Goal: Task Accomplishment & Management: Complete application form

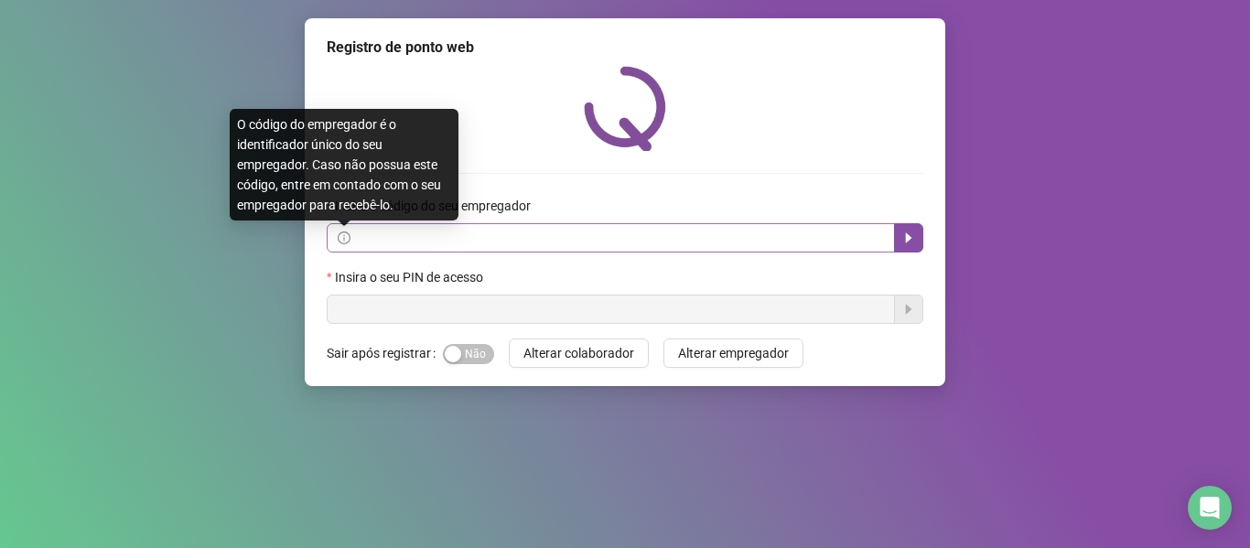
click at [346, 241] on icon "info-circle" at bounding box center [344, 237] width 13 height 13
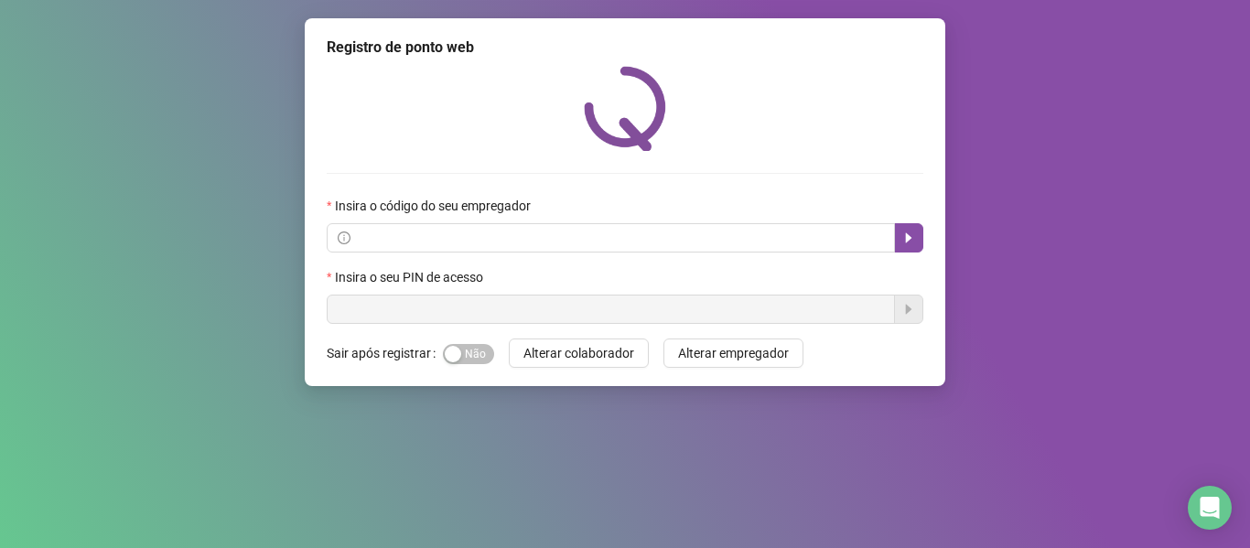
click at [230, 281] on div "Registro de ponto web Insira o código do seu empregador Insira o seu PIN de ace…" at bounding box center [625, 274] width 1250 height 548
click at [430, 226] on span at bounding box center [611, 237] width 568 height 29
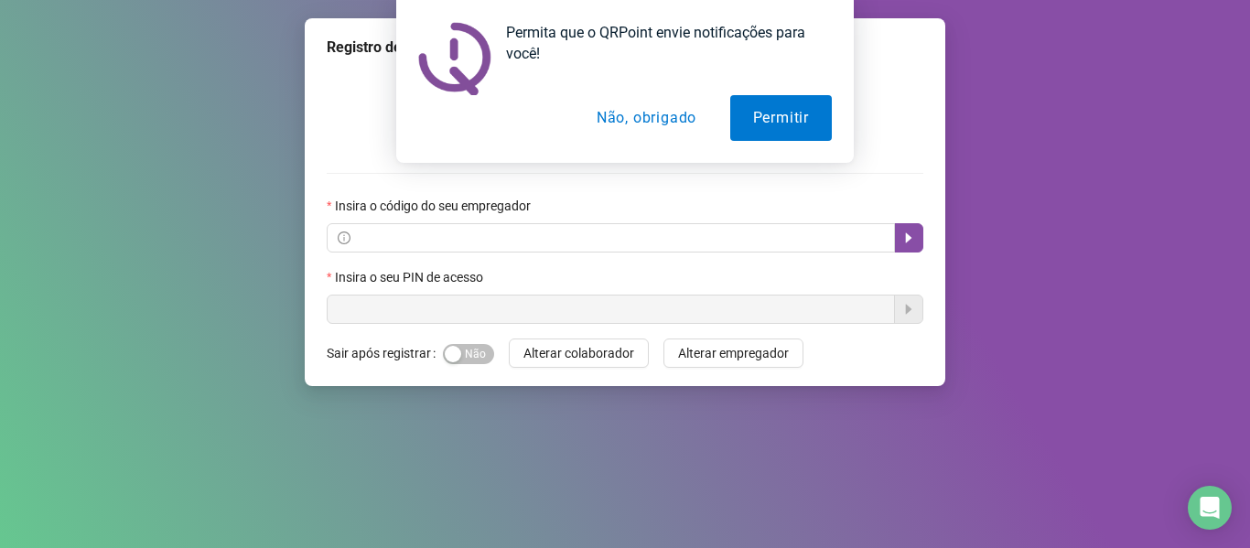
click at [629, 123] on button "Não, obrigado" at bounding box center [646, 118] width 145 height 46
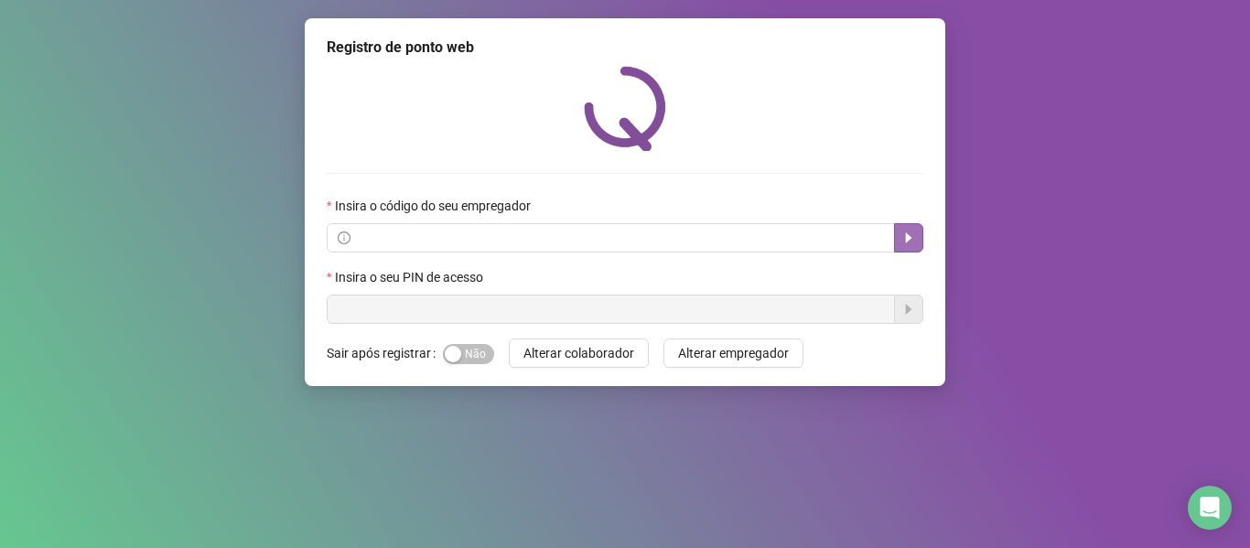
click at [908, 237] on icon "caret-right" at bounding box center [909, 238] width 6 height 10
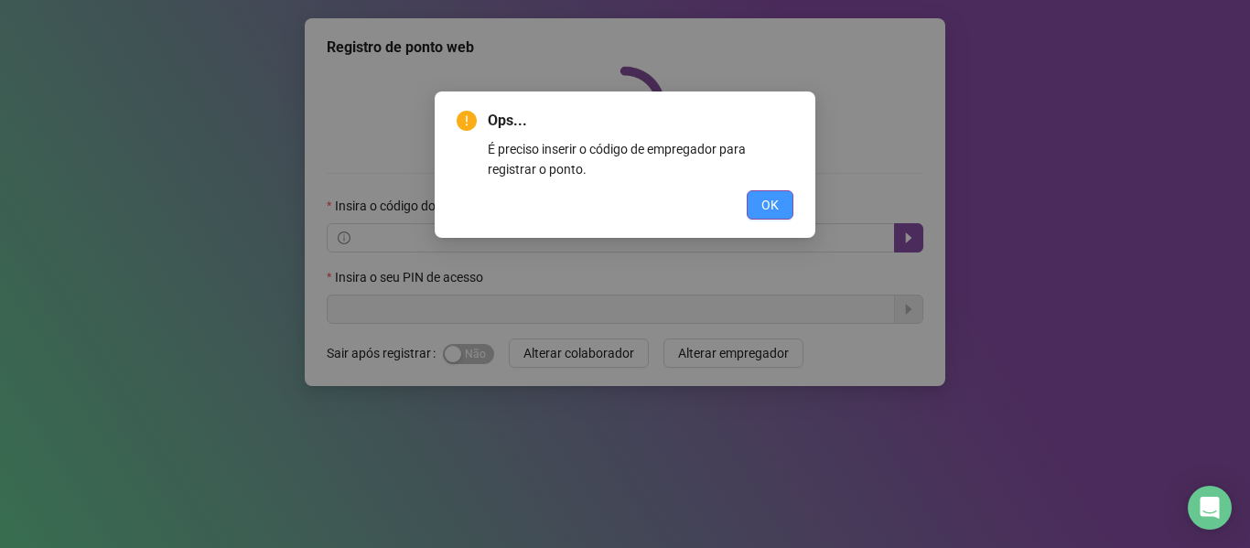
click at [773, 204] on span "OK" at bounding box center [769, 205] width 17 height 20
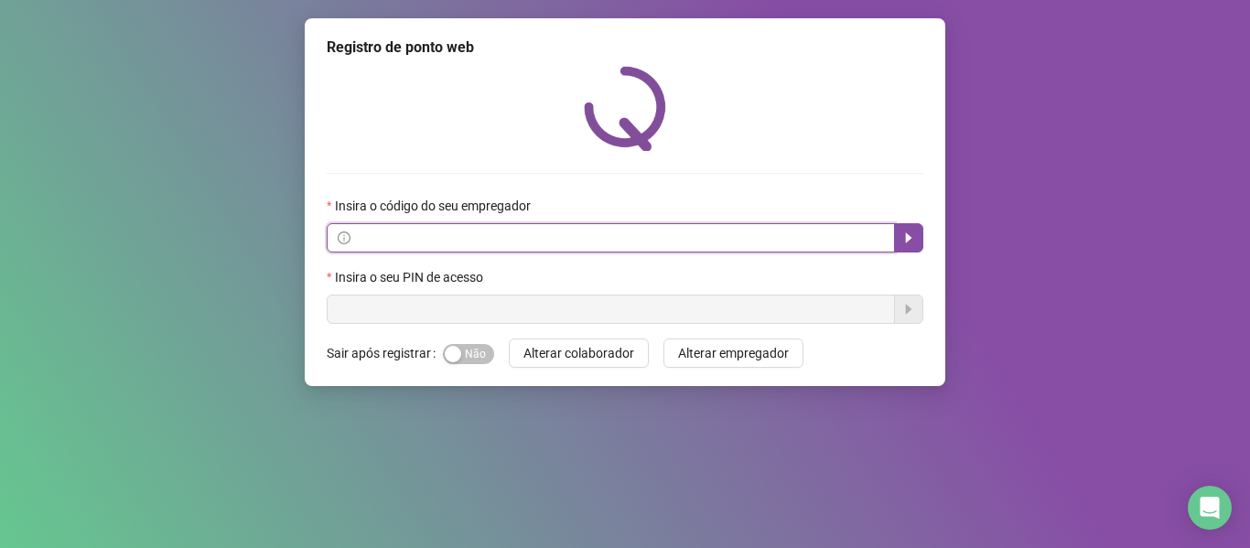
click at [457, 237] on input "text" at bounding box center [619, 238] width 530 height 20
click at [435, 236] on input "text" at bounding box center [619, 238] width 530 height 20
click at [346, 244] on icon "info-circle" at bounding box center [344, 237] width 13 height 13
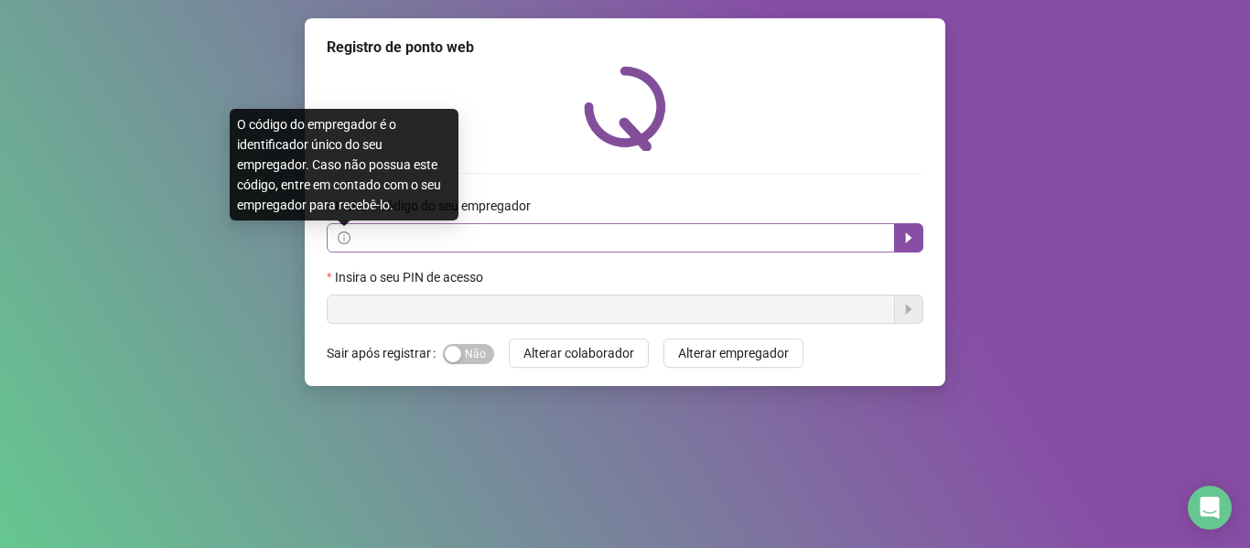
click at [344, 243] on icon "info-circle" at bounding box center [344, 237] width 13 height 13
click at [344, 235] on icon "info-circle" at bounding box center [344, 238] width 2 height 6
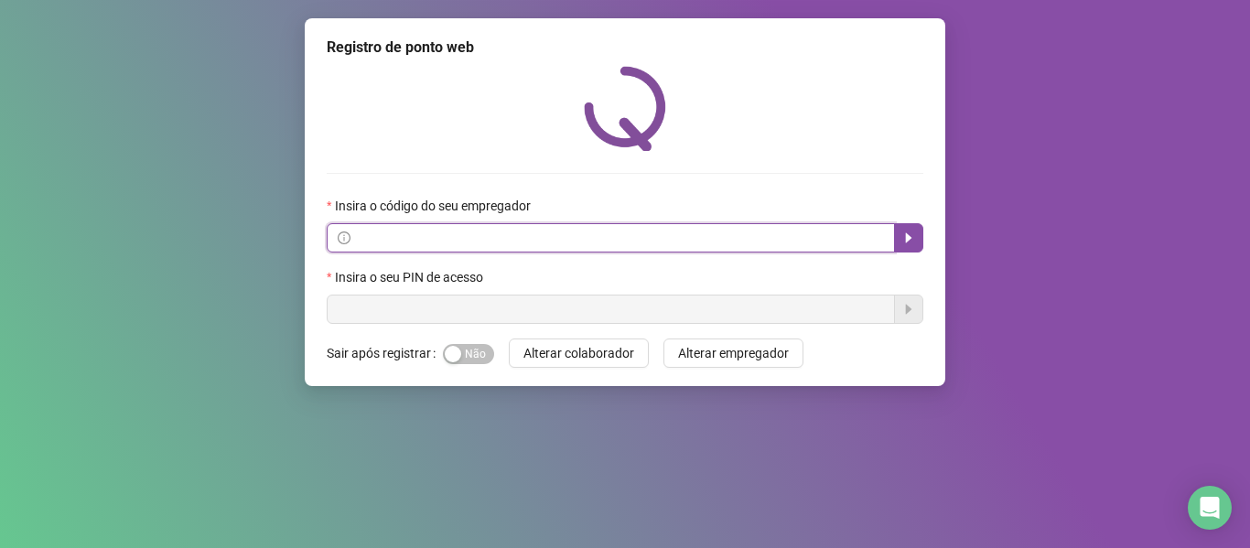
click at [392, 244] on input "text" at bounding box center [619, 238] width 530 height 20
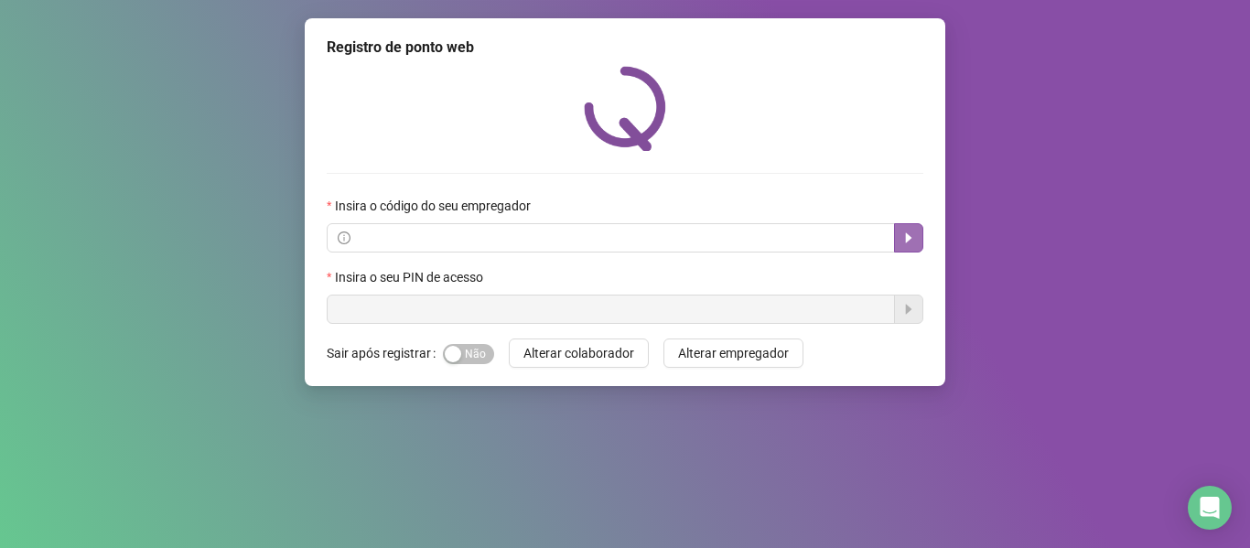
click at [911, 235] on icon "caret-right" at bounding box center [908, 238] width 15 height 15
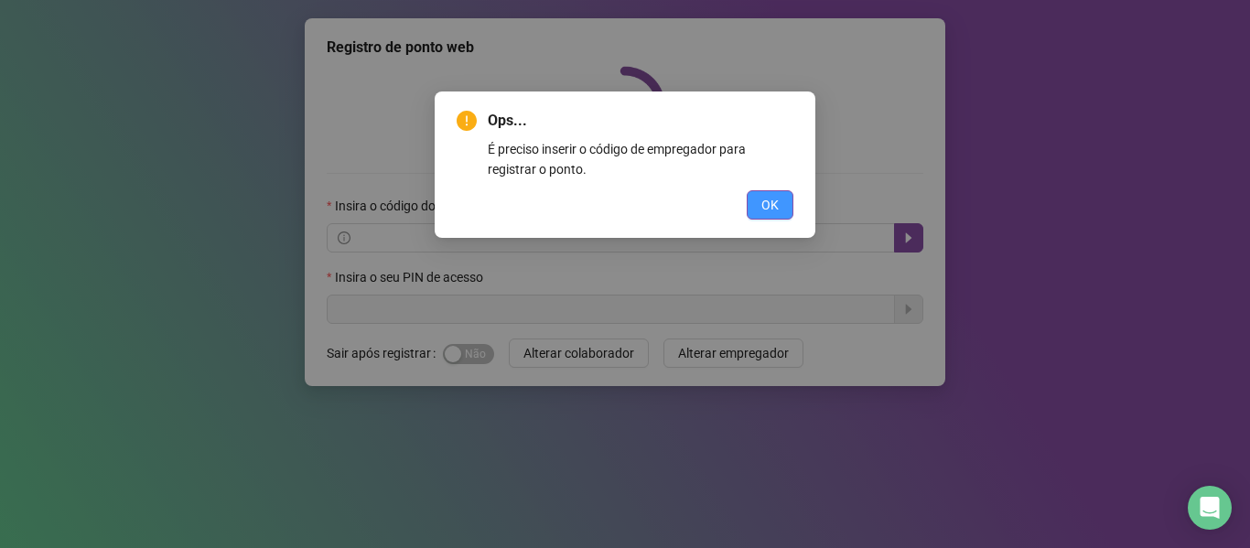
click at [771, 199] on span "OK" at bounding box center [769, 205] width 17 height 20
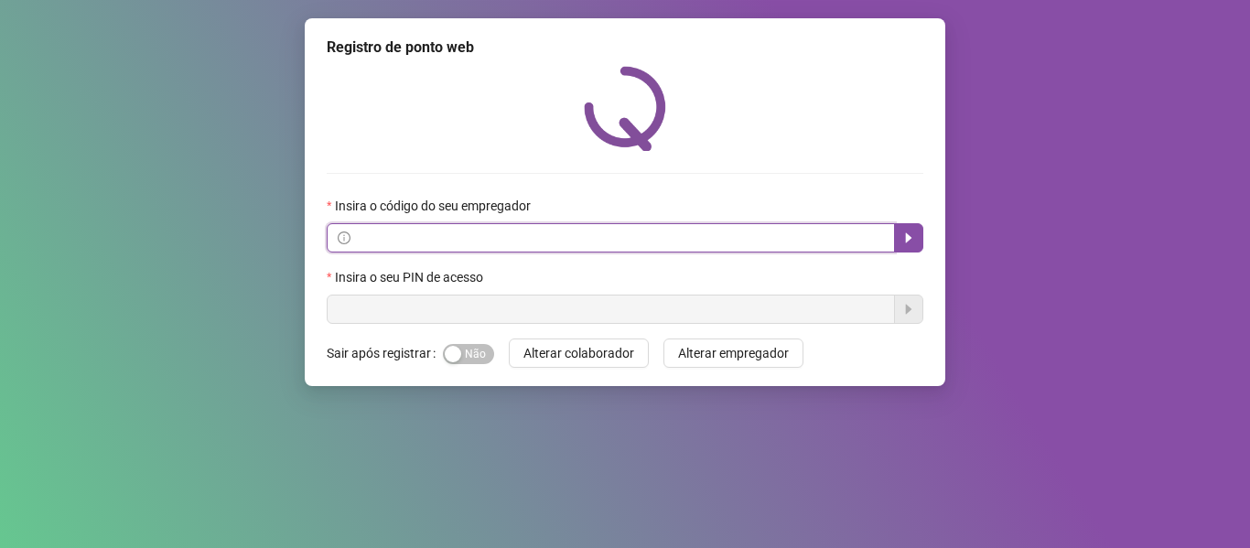
click at [517, 246] on input "text" at bounding box center [619, 238] width 530 height 20
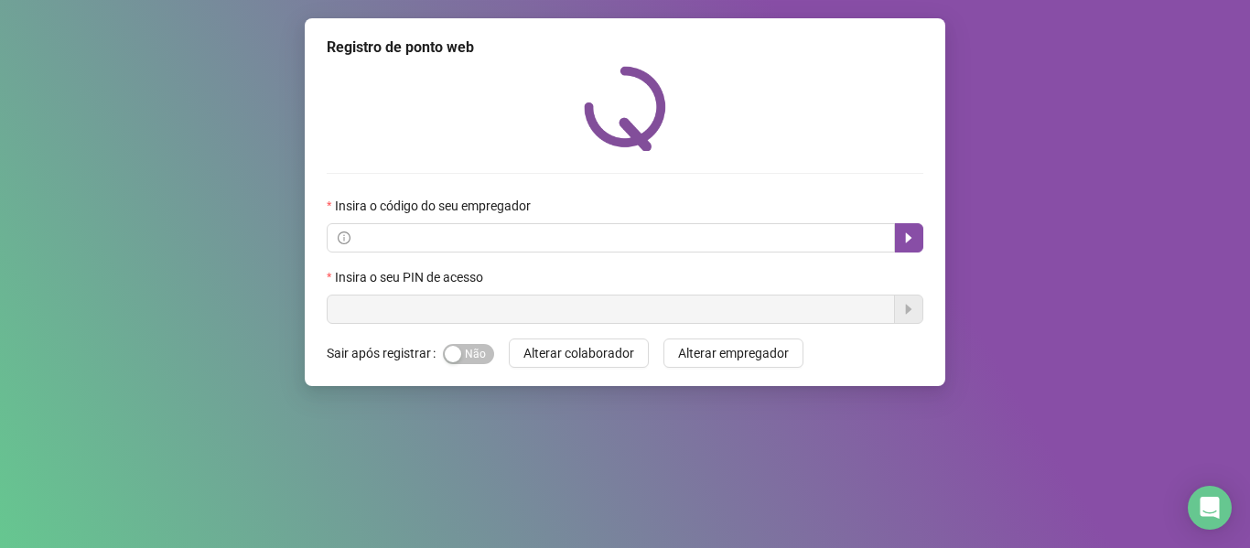
click at [48, 250] on div "Registro de ponto web Insira o código do seu empregador Insira o seu PIN de ace…" at bounding box center [625, 274] width 1250 height 548
click at [0, 76] on div "Registro de ponto web Insira o código do seu empregador Insira o seu PIN de ace…" at bounding box center [625, 274] width 1250 height 548
click at [341, 239] on icon "info-circle" at bounding box center [344, 237] width 13 height 13
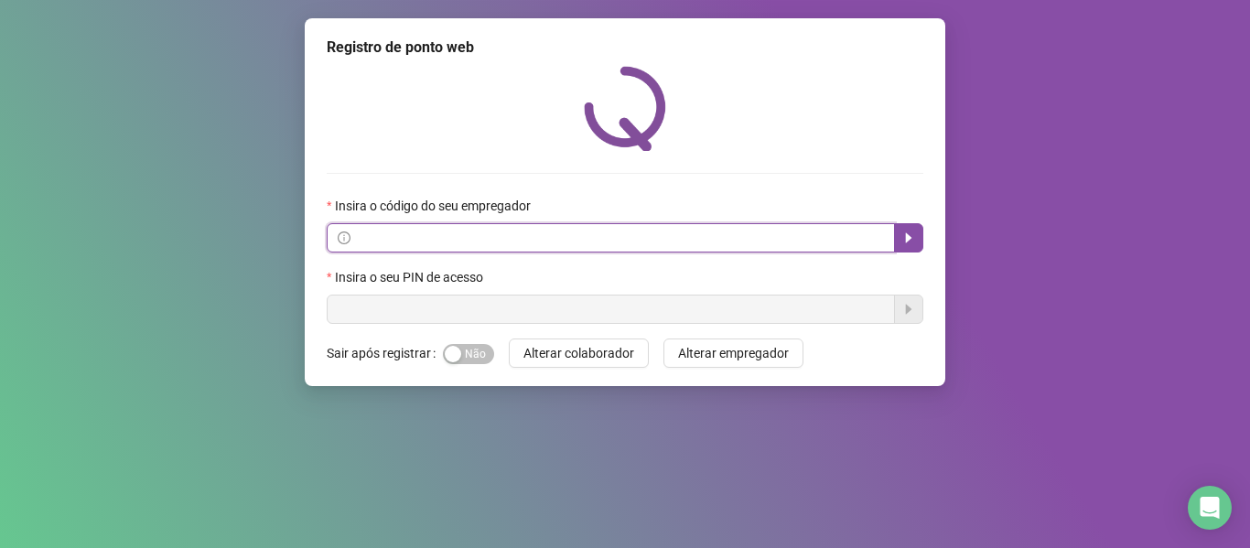
click at [380, 246] on input "text" at bounding box center [619, 238] width 530 height 20
paste input "**********"
click at [908, 241] on icon "caret-right" at bounding box center [909, 238] width 6 height 10
type input "**********"
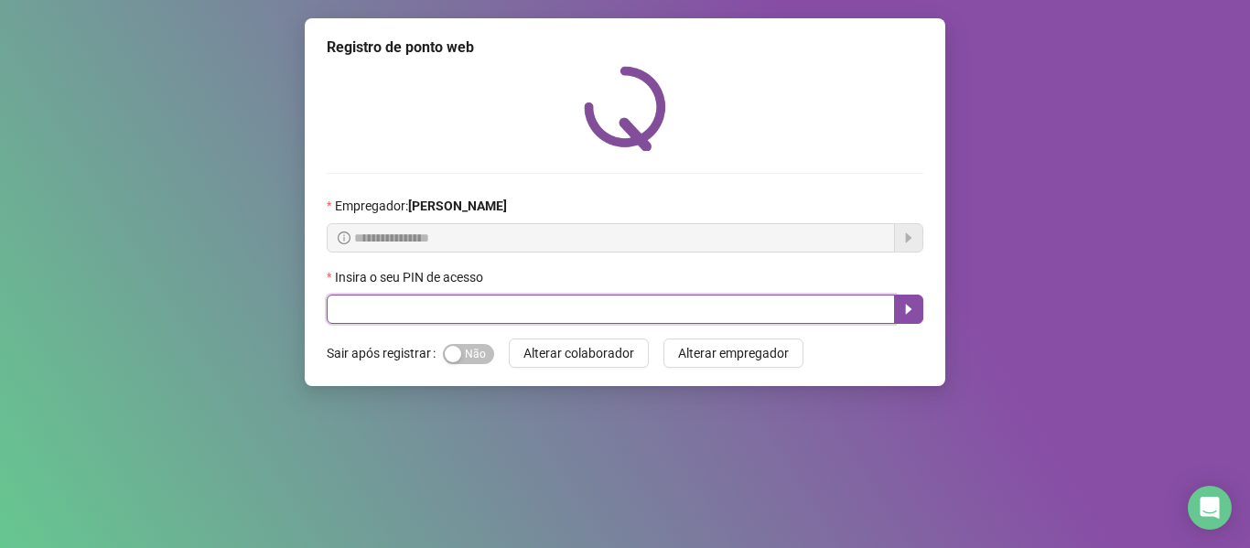
click at [380, 306] on input "text" at bounding box center [611, 309] width 568 height 29
type input "*****"
click at [908, 314] on icon "caret-right" at bounding box center [908, 309] width 15 height 15
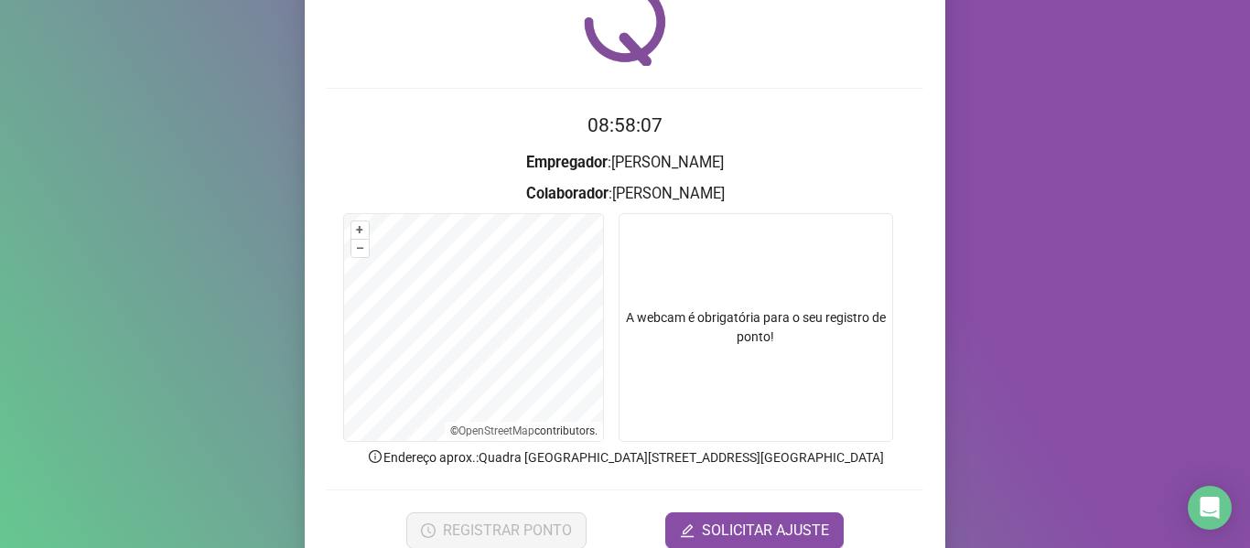
scroll to position [167, 0]
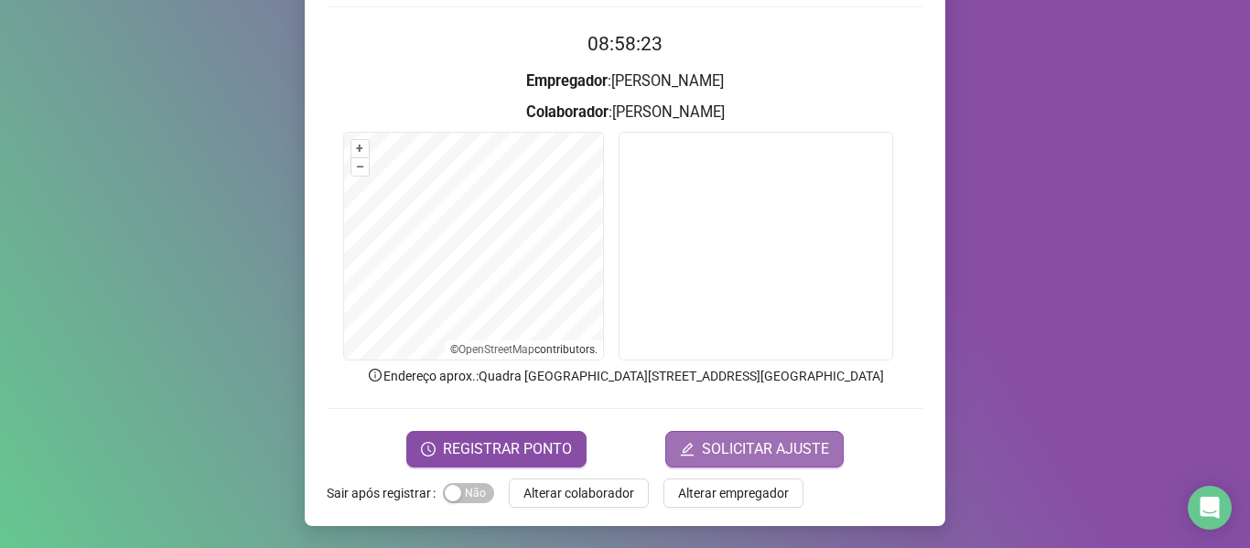
click at [714, 447] on span "SOLICITAR AJUSTE" at bounding box center [765, 449] width 127 height 22
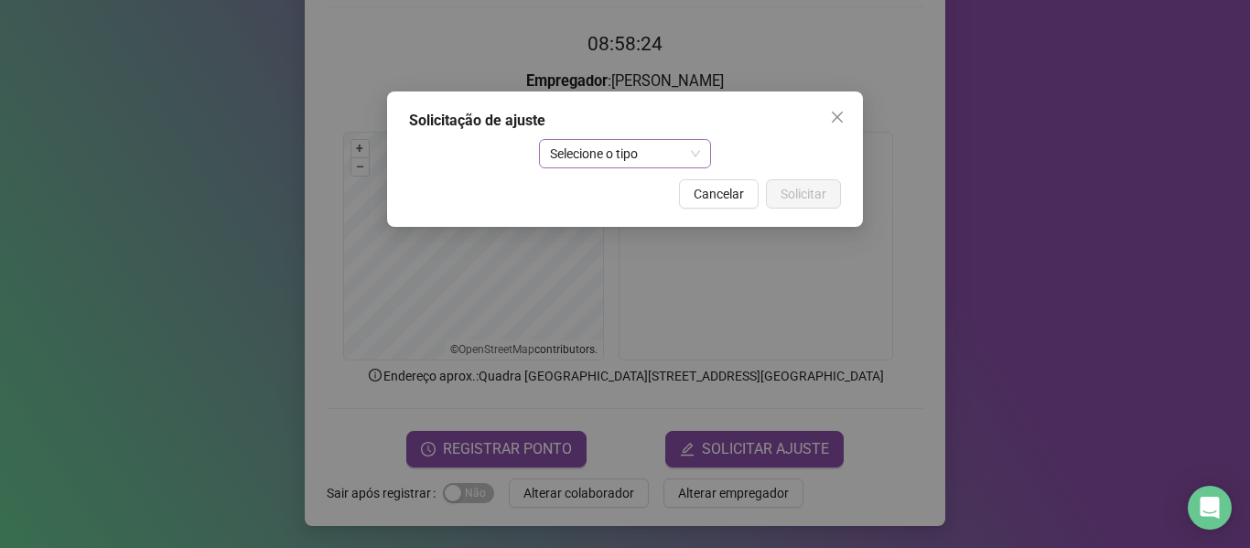
click at [693, 152] on span "Selecione o tipo" at bounding box center [625, 153] width 151 height 27
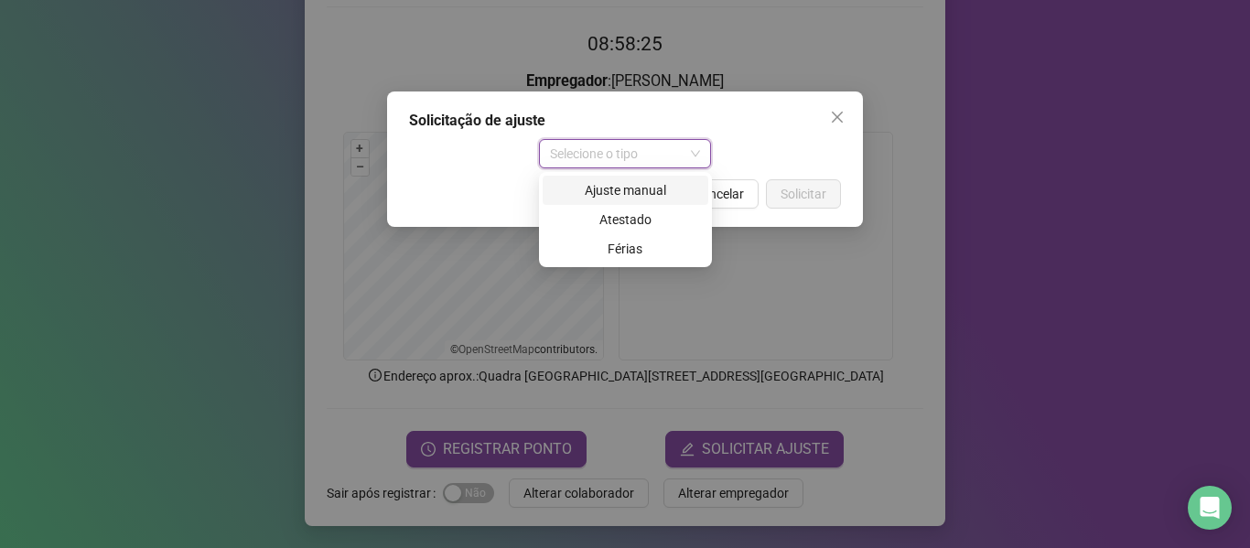
click at [627, 195] on div "Ajuste manual" at bounding box center [626, 190] width 144 height 20
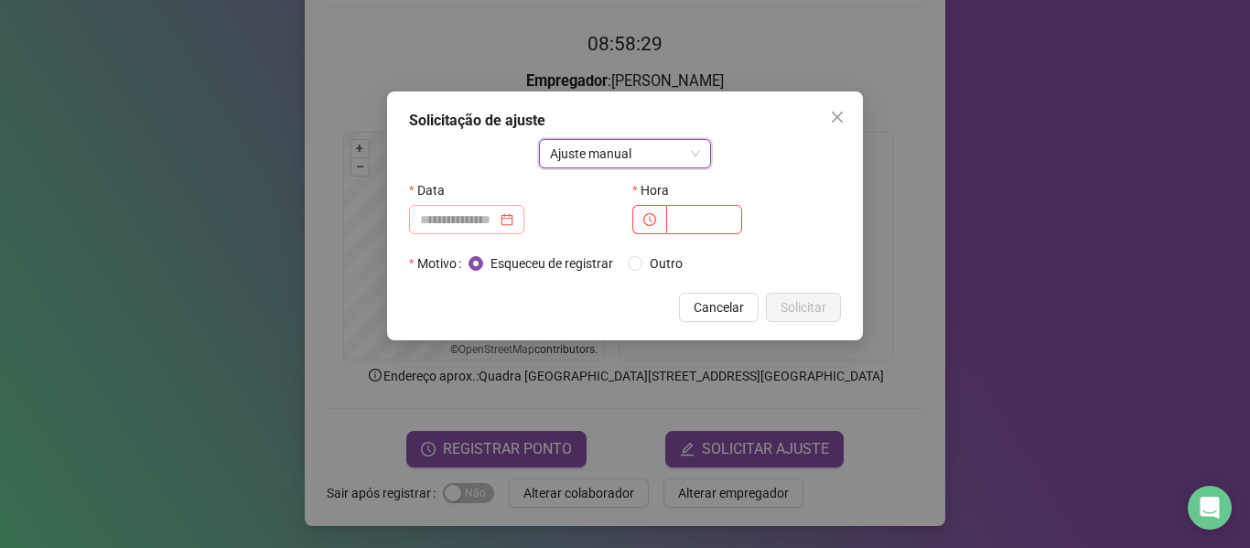
click at [513, 223] on div at bounding box center [466, 220] width 93 height 20
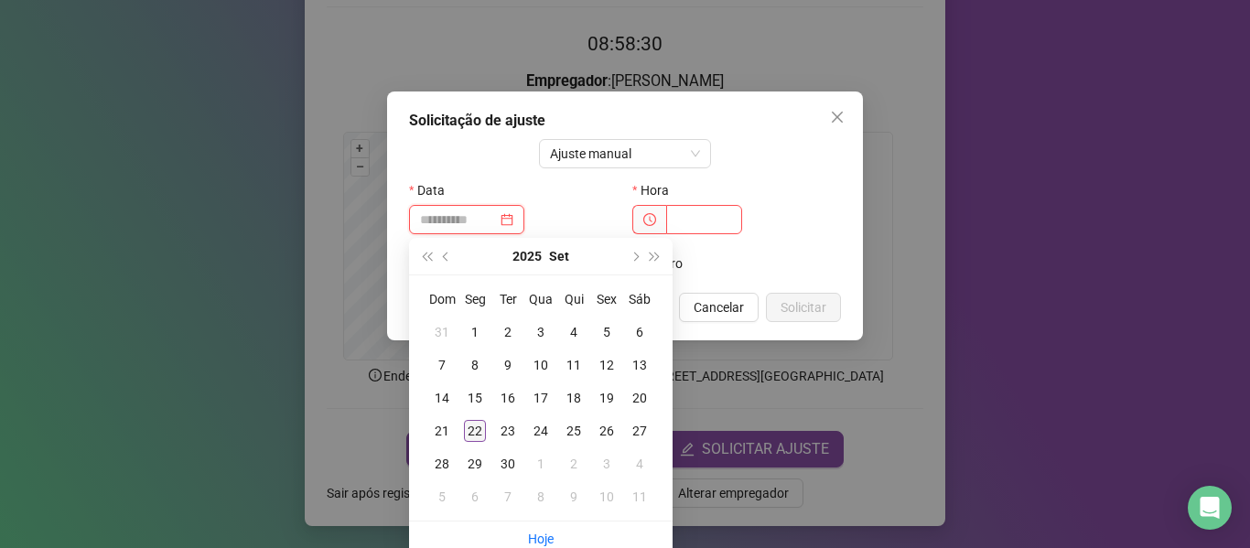
type input "**********"
click at [478, 427] on div "22" at bounding box center [475, 431] width 22 height 22
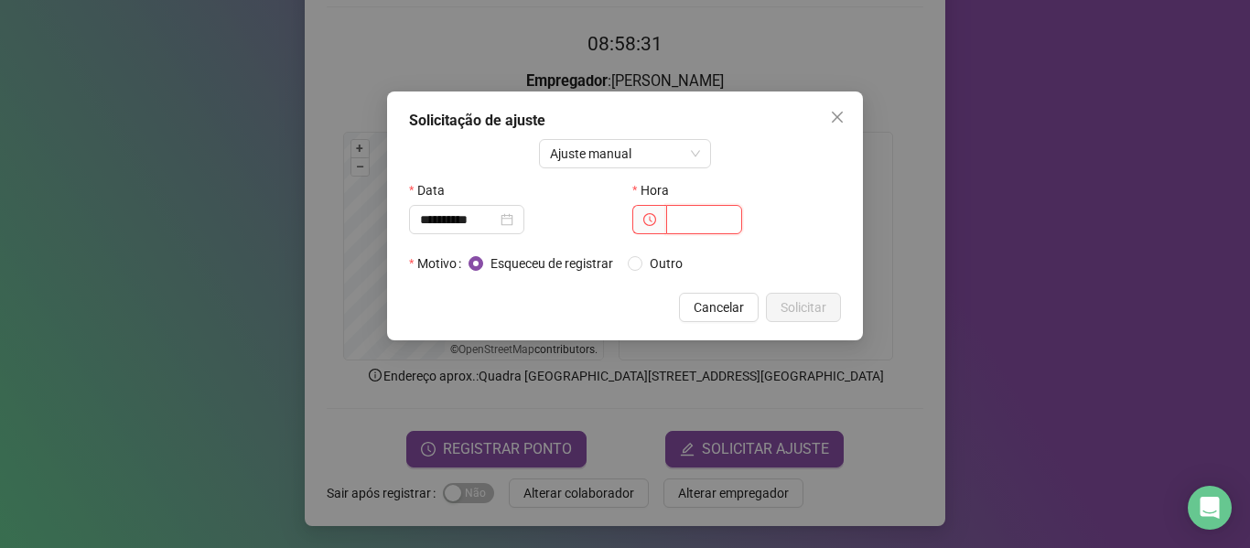
click at [686, 218] on input "text" at bounding box center [704, 219] width 76 height 29
type input "*****"
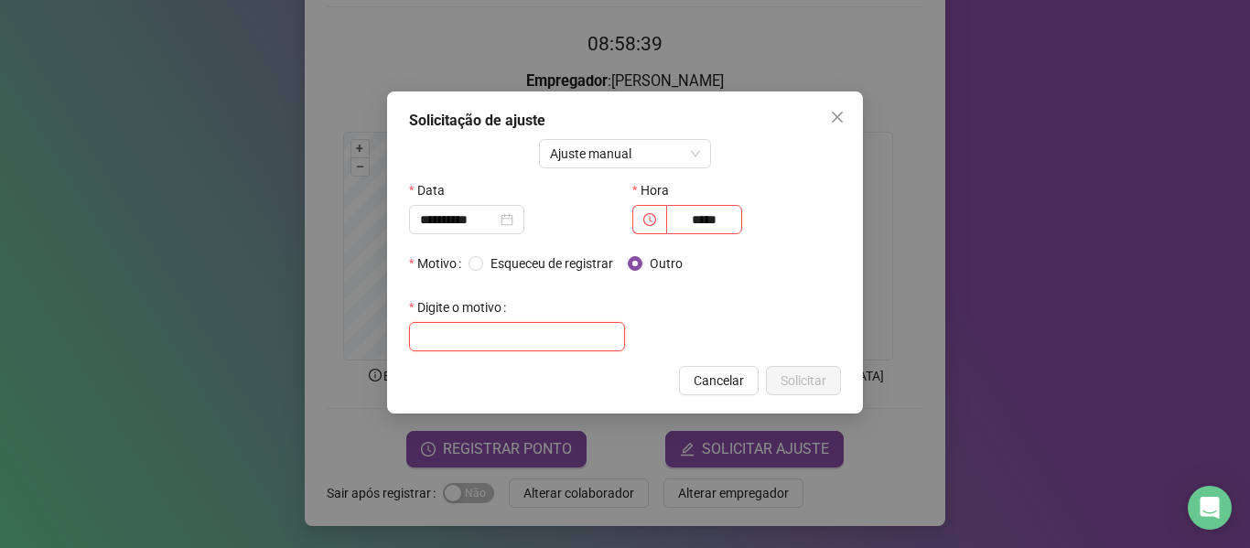
click at [456, 339] on input "text" at bounding box center [517, 336] width 216 height 29
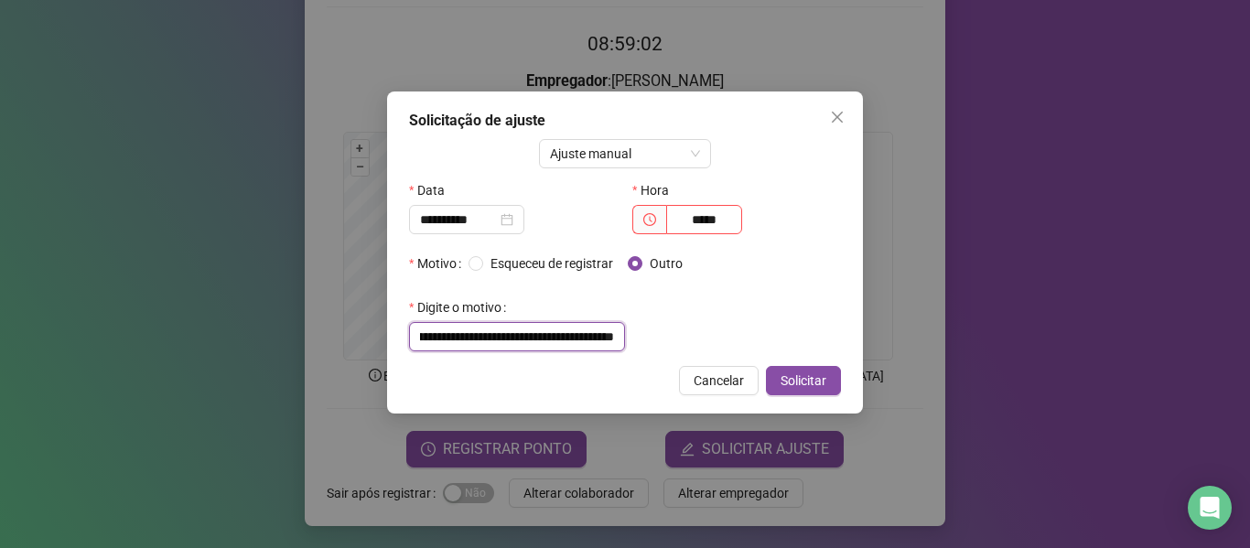
scroll to position [0, 53]
type input "**********"
click at [808, 379] on span "Solicitar" at bounding box center [803, 381] width 46 height 20
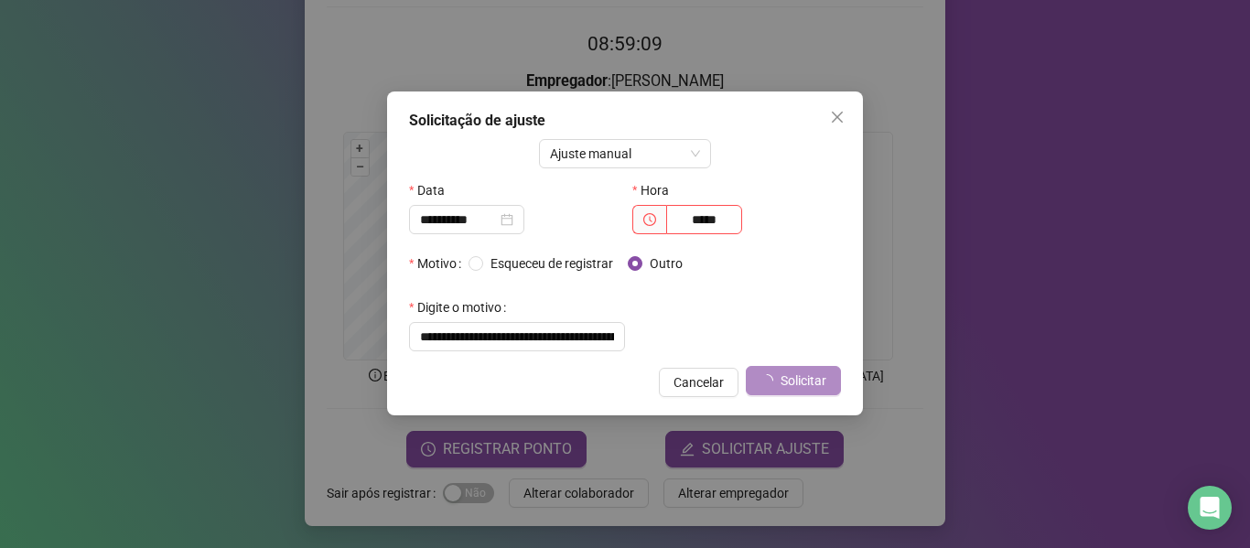
click at [819, 381] on div "Solicitação realizada com sucesso! Sua solicitação foi enviada para análise e e…" at bounding box center [625, 274] width 1250 height 548
click at [801, 389] on div "Solicitação realizada com sucesso! Sua solicitação foi enviada para análise e e…" at bounding box center [625, 274] width 1250 height 548
click at [800, 387] on div "Solicitação realizada com sucesso! Sua solicitação foi enviada para análise e e…" at bounding box center [625, 274] width 1250 height 548
click at [597, 334] on div "Solicitação realizada com sucesso! Sua solicitação foi enviada para análise e e…" at bounding box center [625, 274] width 1250 height 548
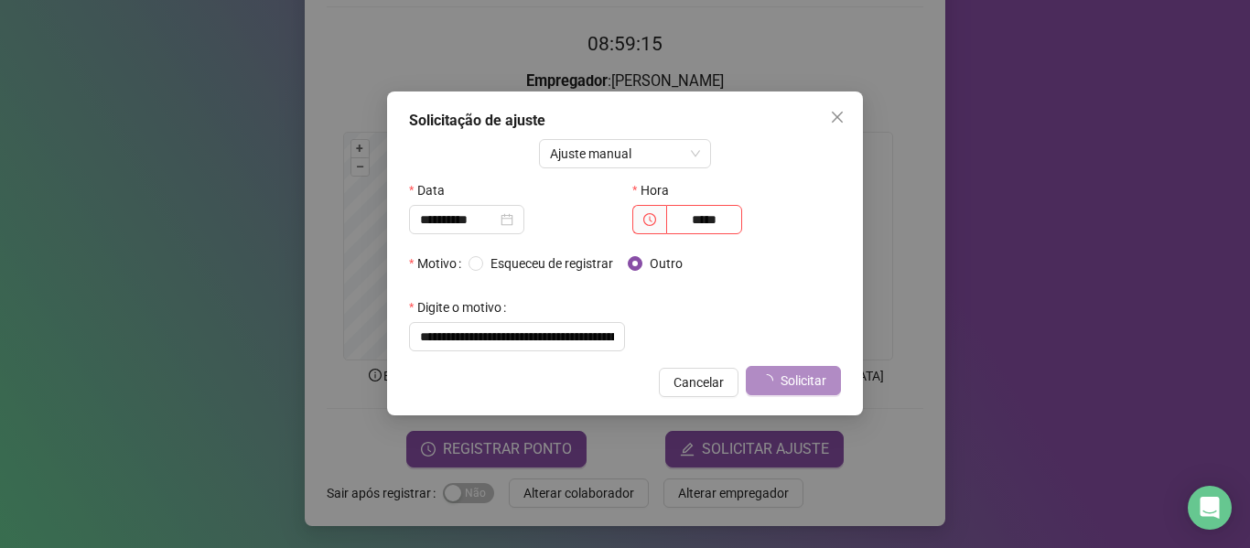
click at [821, 376] on div "Solicitação realizada com sucesso! Sua solicitação foi enviada para análise e e…" at bounding box center [625, 274] width 1250 height 548
click at [819, 374] on div "Solicitação realizada com sucesso! Sua solicitação foi enviada para análise e e…" at bounding box center [625, 274] width 1250 height 548
click at [815, 368] on div "Solicitação realizada com sucesso! Sua solicitação foi enviada para análise e e…" at bounding box center [625, 274] width 1250 height 548
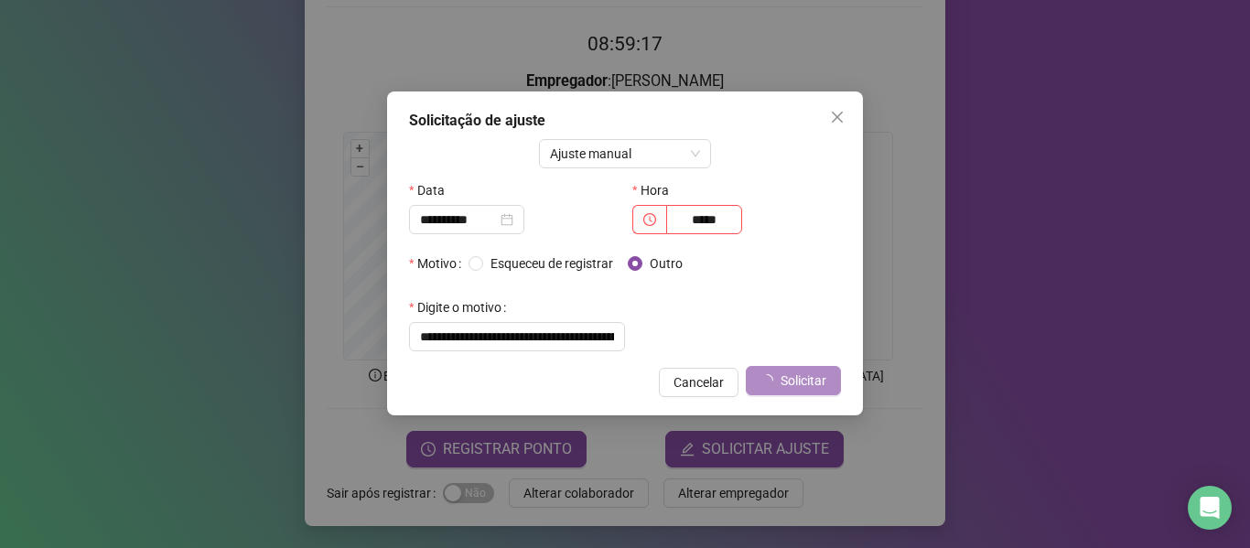
click at [808, 382] on div "Solicitação realizada com sucesso! Sua solicitação foi enviada para análise e e…" at bounding box center [625, 274] width 1250 height 548
click at [806, 381] on div "Solicitação realizada com sucesso! Sua solicitação foi enviada para análise e e…" at bounding box center [625, 274] width 1250 height 548
click at [794, 387] on div "Solicitação realizada com sucesso! Sua solicitação foi enviada para análise e e…" at bounding box center [625, 274] width 1250 height 548
click at [795, 382] on div "Solicitação realizada com sucesso! Sua solicitação foi enviada para análise e e…" at bounding box center [625, 274] width 1250 height 548
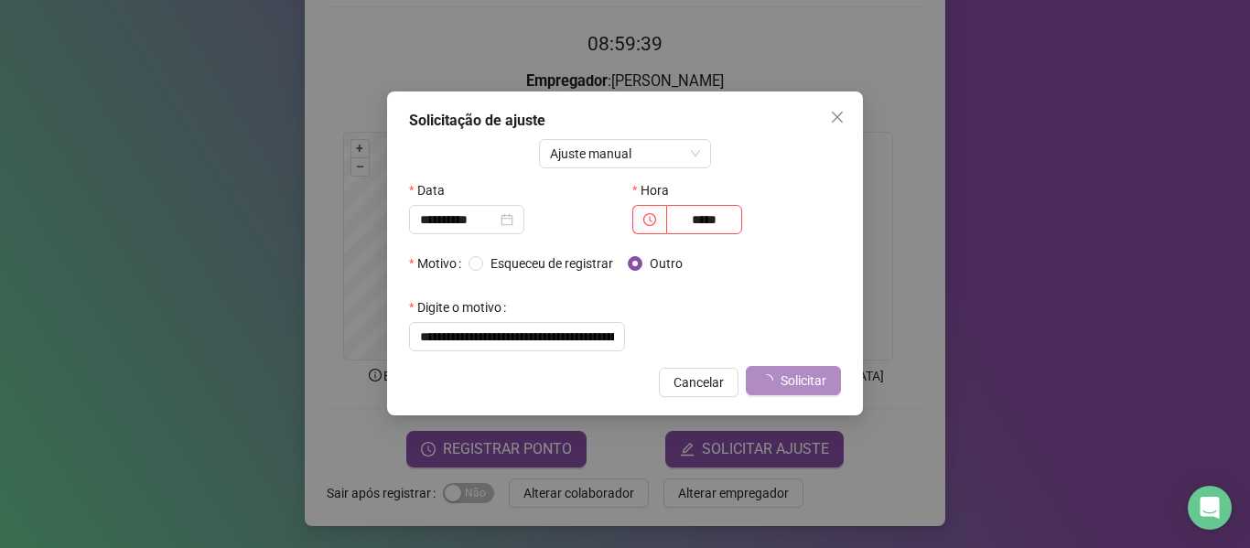
click at [801, 386] on div "Solicitação realizada com sucesso! Sua solicitação foi enviada para análise e e…" at bounding box center [625, 274] width 1250 height 548
click at [820, 380] on div "Solicitação realizada com sucesso! Sua solicitação foi enviada para análise e e…" at bounding box center [625, 274] width 1250 height 548
click at [821, 377] on div "Solicitação realizada com sucesso! Sua solicitação foi enviada para análise e e…" at bounding box center [625, 274] width 1250 height 548
click at [716, 385] on div "Solicitação realizada com sucesso! Sua solicitação foi enviada para análise e e…" at bounding box center [625, 274] width 1250 height 548
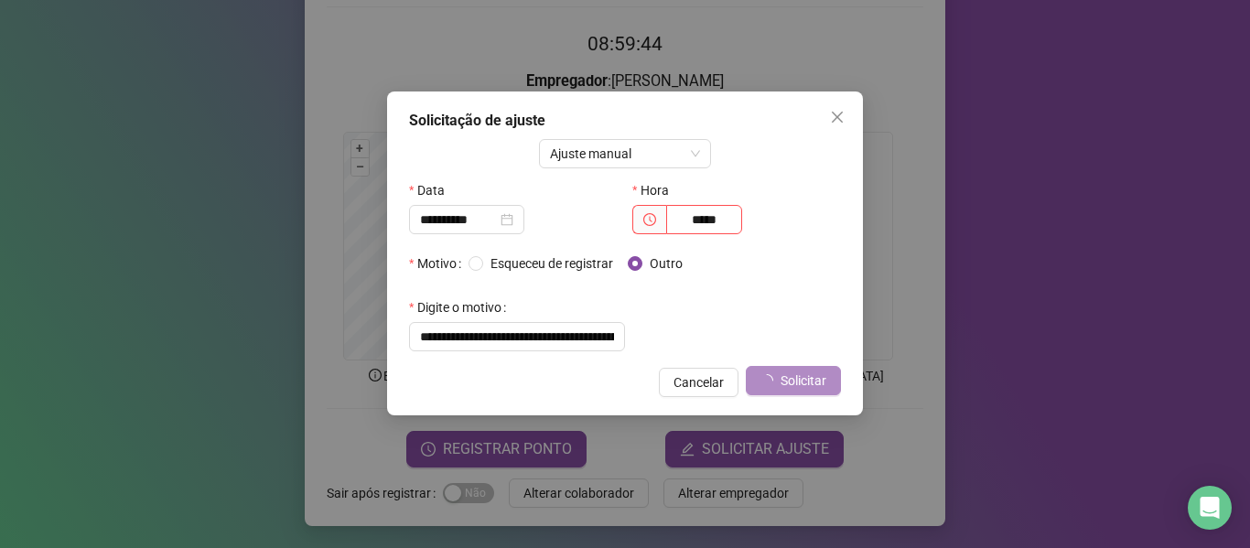
click at [722, 379] on div "Solicitação realizada com sucesso! Sua solicitação foi enviada para análise e e…" at bounding box center [625, 274] width 1250 height 548
click at [837, 123] on div "Solicitação realizada com sucesso! Sua solicitação foi enviada para análise e e…" at bounding box center [625, 274] width 1250 height 548
click at [841, 121] on div "Solicitação realizada com sucesso! Sua solicitação foi enviada para análise e e…" at bounding box center [625, 274] width 1250 height 548
click at [474, 451] on div "Solicitação realizada com sucesso! Sua solicitação foi enviada para análise e e…" at bounding box center [625, 274] width 1250 height 548
